Goal: Find specific page/section: Find specific page/section

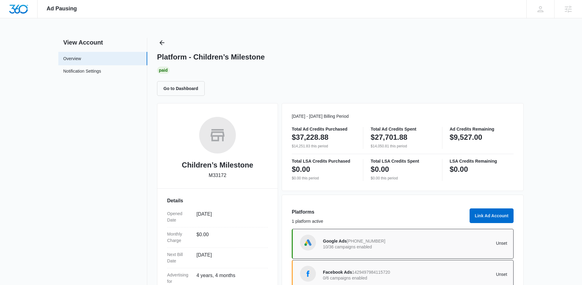
click at [159, 42] on icon "Back" at bounding box center [161, 42] width 7 height 7
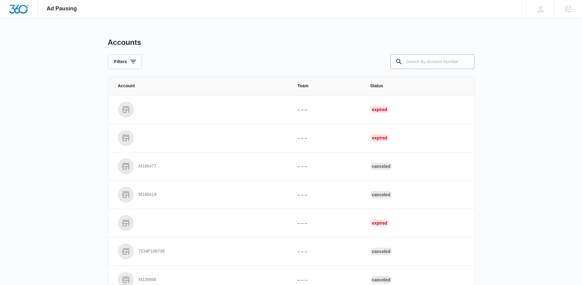
click at [430, 60] on input "text" at bounding box center [432, 61] width 84 height 15
paste input "M174842"
type input "M174842"
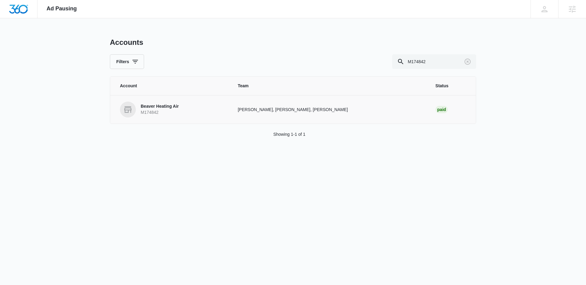
click at [151, 111] on p "M174842" at bounding box center [160, 113] width 38 height 6
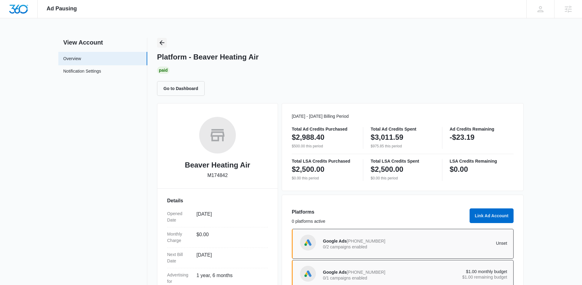
click at [165, 43] on icon "Back" at bounding box center [161, 42] width 7 height 7
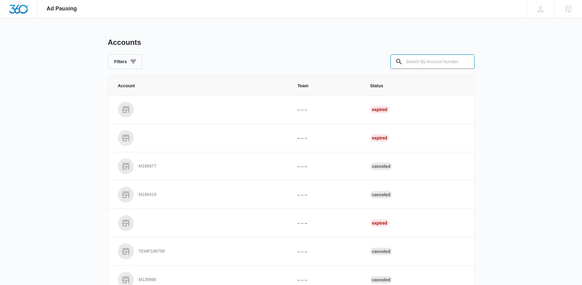
drag, startPoint x: 446, startPoint y: 58, endPoint x: 311, endPoint y: 50, distance: 135.2
click at [439, 57] on input "text" at bounding box center [432, 61] width 84 height 15
paste input "M26937"
type input "M26937"
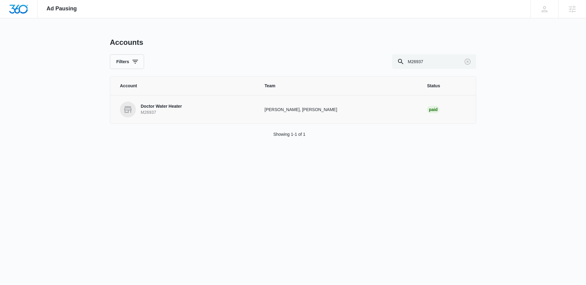
click at [141, 114] on p "M26937" at bounding box center [161, 113] width 41 height 6
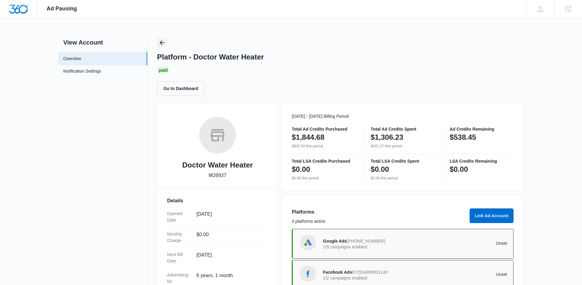
drag, startPoint x: 166, startPoint y: 47, endPoint x: 160, endPoint y: 42, distance: 8.4
click at [165, 46] on div "Platform - Doctor Water Heater Paid Go to Dashboard" at bounding box center [340, 67] width 366 height 58
click at [160, 42] on icon "Back" at bounding box center [161, 42] width 7 height 7
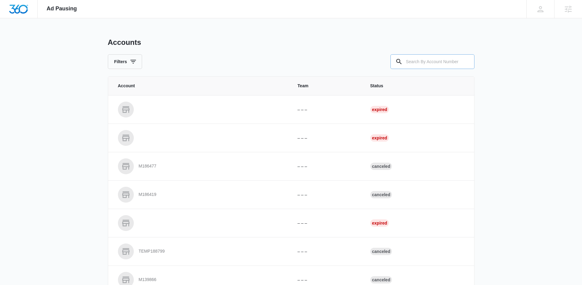
drag, startPoint x: 464, startPoint y: 61, endPoint x: 391, endPoint y: 61, distance: 73.6
click at [460, 61] on div at bounding box center [432, 61] width 84 height 15
drag, startPoint x: 446, startPoint y: 51, endPoint x: 443, endPoint y: 60, distance: 8.5
click at [445, 55] on div "Accounts Filters" at bounding box center [291, 53] width 366 height 31
drag, startPoint x: 443, startPoint y: 61, endPoint x: 360, endPoint y: 62, distance: 83.7
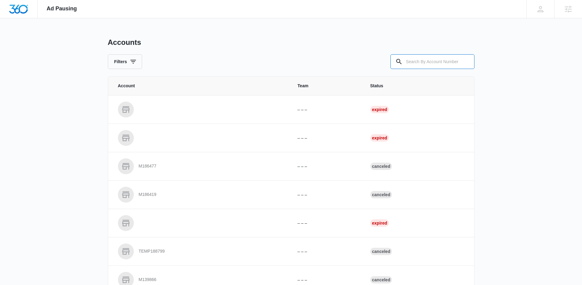
click at [434, 61] on input "text" at bounding box center [432, 61] width 84 height 15
paste input "M323508"
type input "M323508"
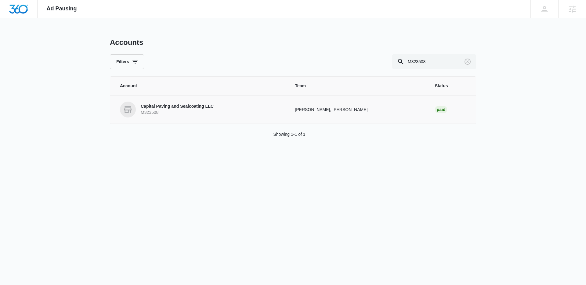
click at [158, 111] on p "M323508" at bounding box center [177, 113] width 73 height 6
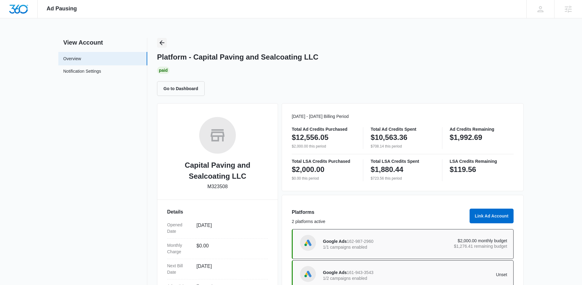
click at [166, 43] on button "Back" at bounding box center [162, 43] width 10 height 10
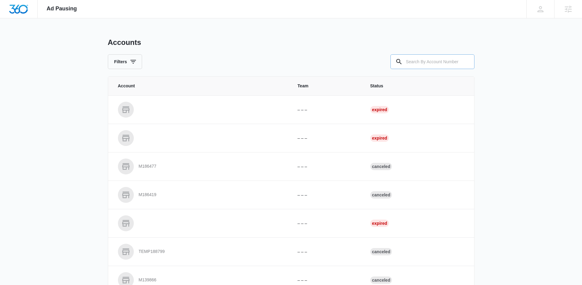
drag, startPoint x: 437, startPoint y: 57, endPoint x: 411, endPoint y: 59, distance: 26.3
click at [437, 57] on input "text" at bounding box center [432, 61] width 84 height 15
paste input "M334776"
type input "M334776"
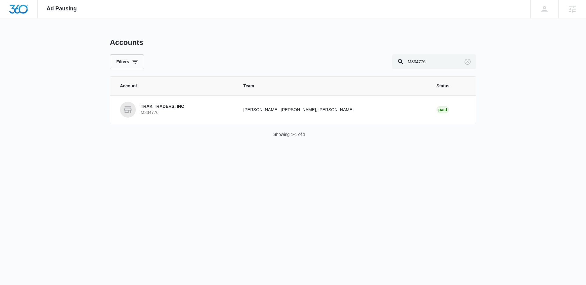
click at [145, 109] on p "TRAK TRADERS, INC" at bounding box center [162, 107] width 43 height 6
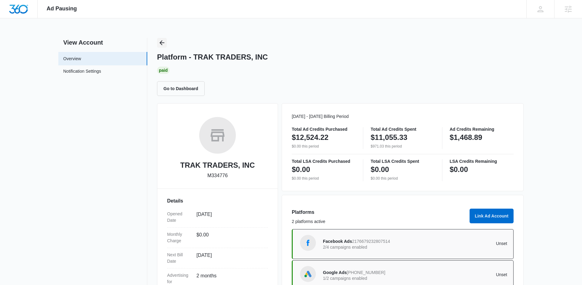
click at [166, 45] on button "Back" at bounding box center [162, 43] width 10 height 10
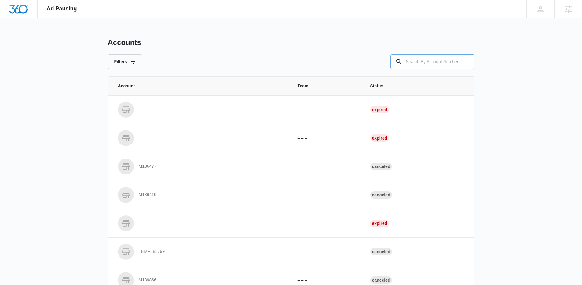
drag, startPoint x: 417, startPoint y: 56, endPoint x: 407, endPoint y: 58, distance: 10.8
click at [416, 56] on input "text" at bounding box center [432, 61] width 84 height 15
paste input "M332712"
type input "M332712"
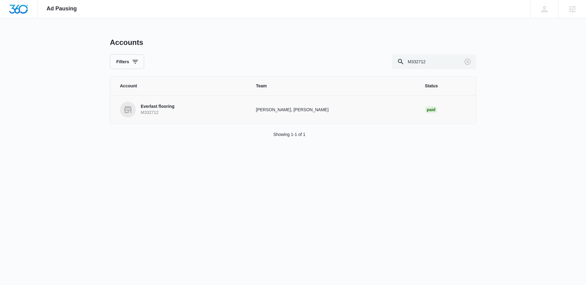
click at [181, 97] on td "Everlast flooring M332712" at bounding box center [179, 109] width 139 height 28
click at [165, 111] on p "M332712" at bounding box center [158, 113] width 34 height 6
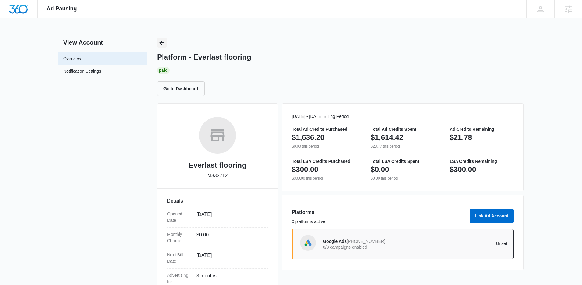
click at [165, 42] on icon "Back" at bounding box center [161, 42] width 7 height 7
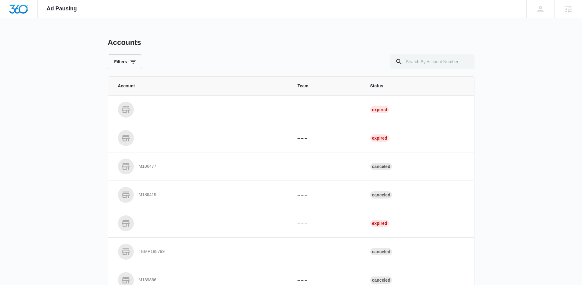
click at [475, 63] on div "Ad Pausing Apps Reputation Websites Forms CRM Email Social Shop Content Ads Int…" at bounding box center [291, 142] width 582 height 285
drag, startPoint x: 449, startPoint y: 64, endPoint x: 419, endPoint y: 60, distance: 29.8
click at [427, 61] on input "text" at bounding box center [432, 61] width 84 height 15
paste input "A1093"
type input "A1093"
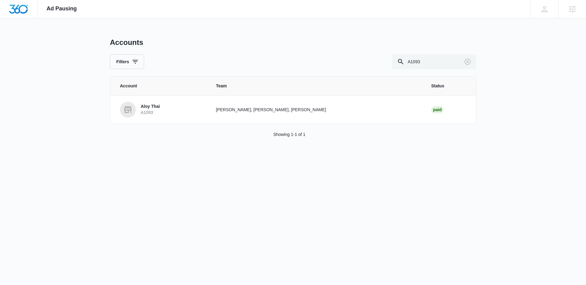
click at [166, 111] on link "Aloy Thai A1093" at bounding box center [160, 110] width 81 height 16
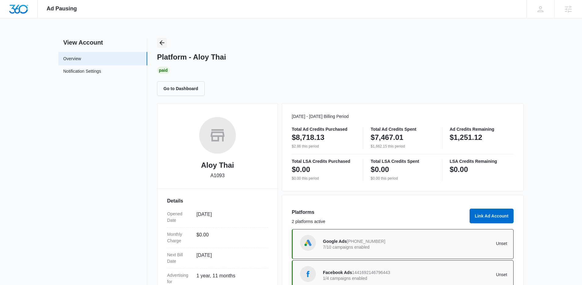
click at [160, 44] on icon "Back" at bounding box center [161, 42] width 7 height 7
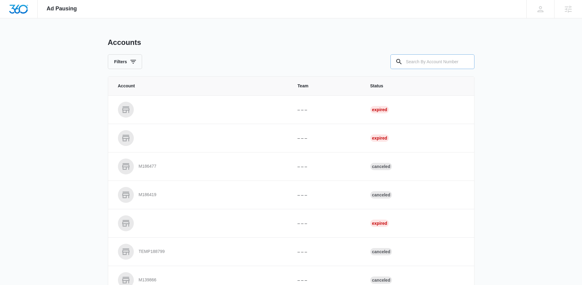
click at [441, 65] on input "text" at bounding box center [432, 61] width 84 height 15
paste input "M89849"
type input "M89849"
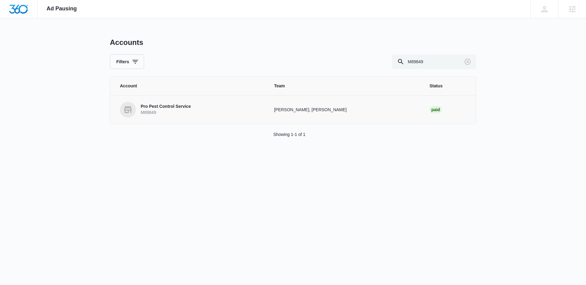
click at [148, 107] on p "Pro Pest Control Service" at bounding box center [166, 107] width 50 height 6
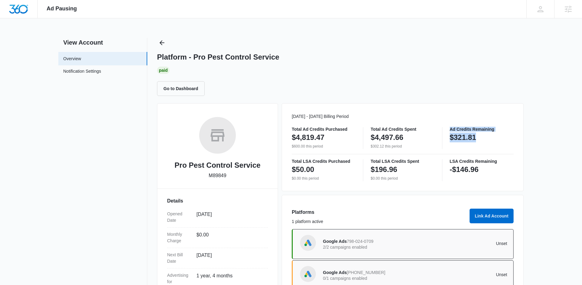
drag, startPoint x: 481, startPoint y: 138, endPoint x: 449, endPoint y: 128, distance: 33.7
click at [449, 128] on div "Total Ad Credits Purchased $4,819.47 $600.00 this period Total Ad Credits Spent…" at bounding box center [403, 138] width 222 height 22
copy div "Ad Credits Remaining $321.81"
drag, startPoint x: 489, startPoint y: 169, endPoint x: 444, endPoint y: 161, distance: 45.6
click at [444, 161] on div "Total LSA Credits Purchased $50.00 $0.00 this period Total LSA Credits Spent $1…" at bounding box center [403, 170] width 222 height 22
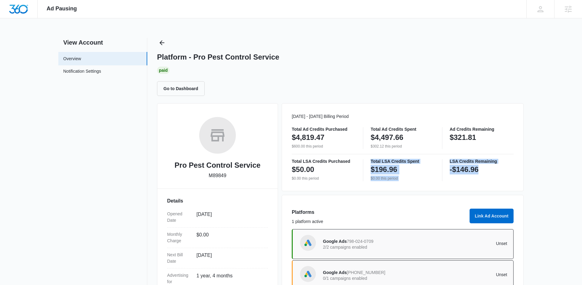
copy div "Total LSA Credits Spent $196.96 $0.00 this period LSA Credits Remaining -$146.96"
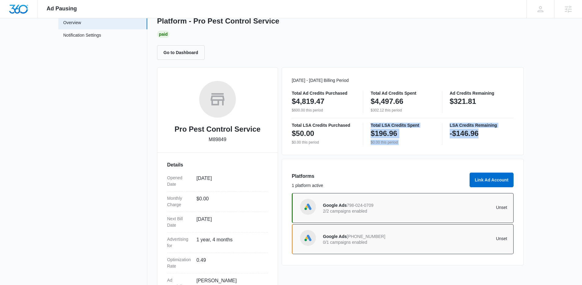
scroll to position [35, 0]
click at [351, 53] on div "Go to Dashboard" at bounding box center [340, 53] width 366 height 15
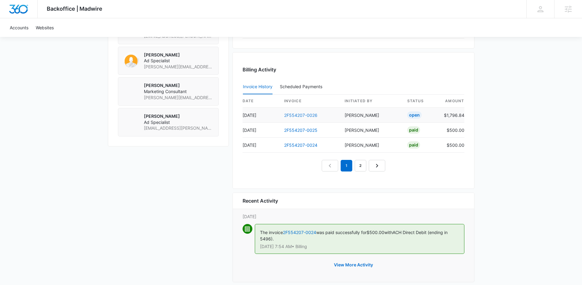
scroll to position [555, 0]
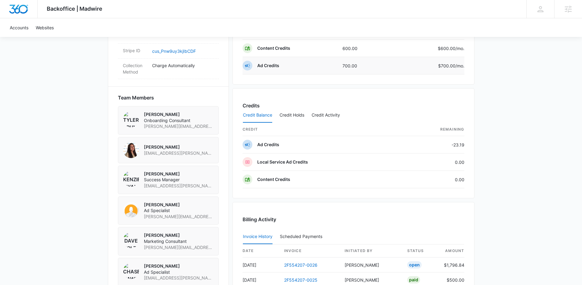
scroll to position [555, 0]
